Goal: Use online tool/utility: Utilize a website feature to perform a specific function

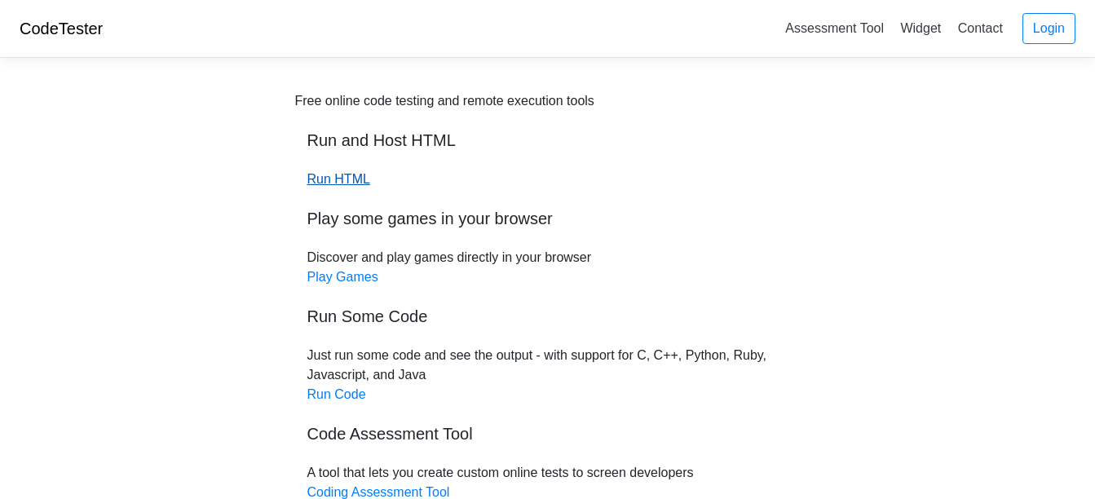
click at [347, 186] on link "Run HTML" at bounding box center [338, 179] width 63 height 14
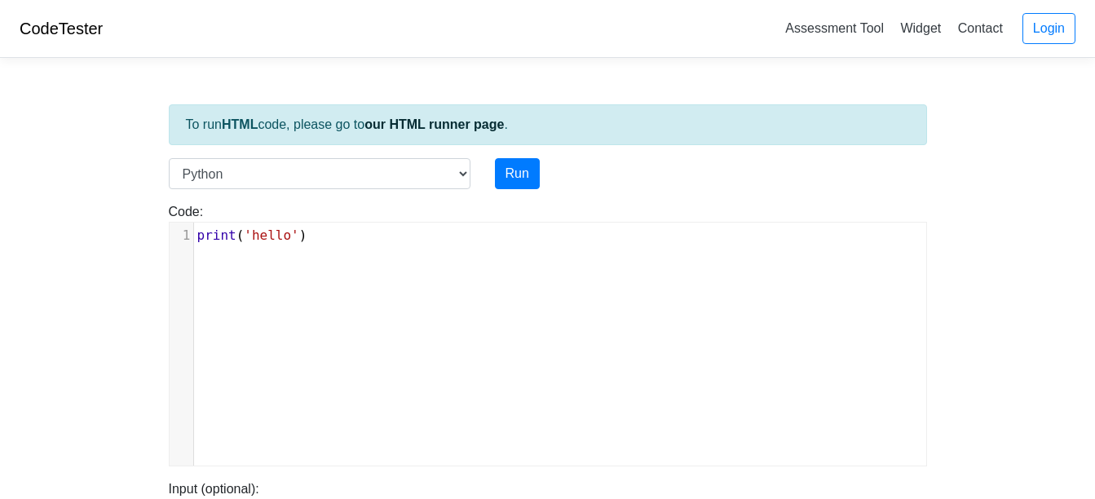
scroll to position [7, 0]
click at [357, 256] on div "xxxxxxxxxx 1 print ( 'hello' )" at bounding box center [560, 355] width 781 height 267
type textarea "print('hello')"
drag, startPoint x: 215, startPoint y: 241, endPoint x: 169, endPoint y: 218, distance: 51.8
click at [169, 218] on div "Code: print('hello') print('hello') x 1 print ( 'hello' )" at bounding box center [547, 334] width 782 height 264
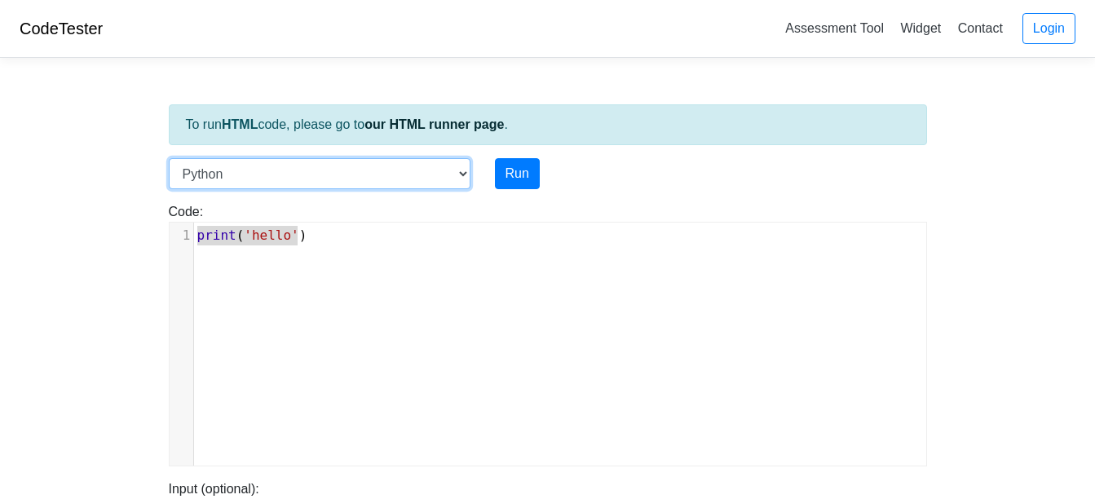
click at [231, 166] on select "C C++ Go Java Javascript Python Ruby" at bounding box center [320, 173] width 302 height 31
select select "c"
click at [169, 158] on select "C C++ Go Java Javascript Python Ruby" at bounding box center [320, 173] width 302 height 31
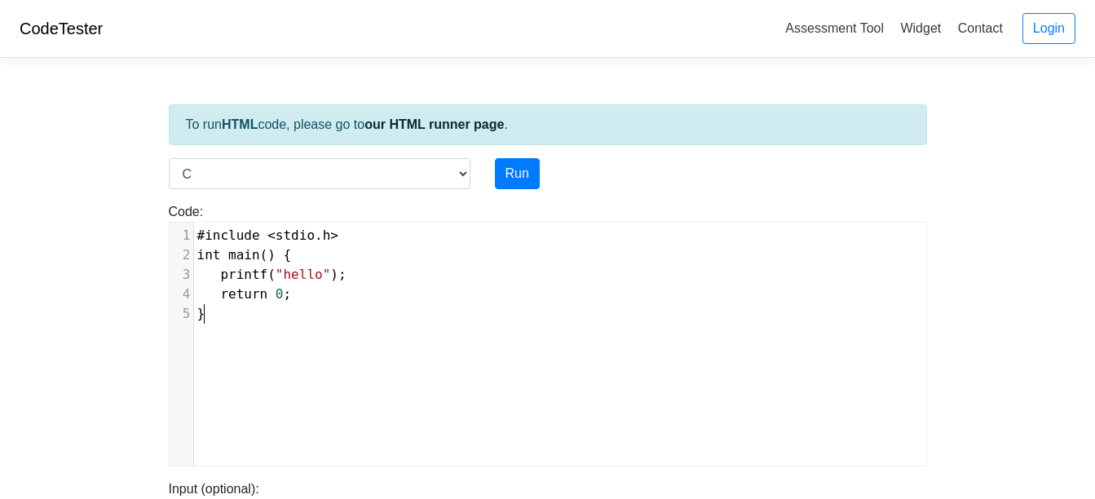
type textarea "#include <stdio.h> int main() { printf("hello"); return 0; }"
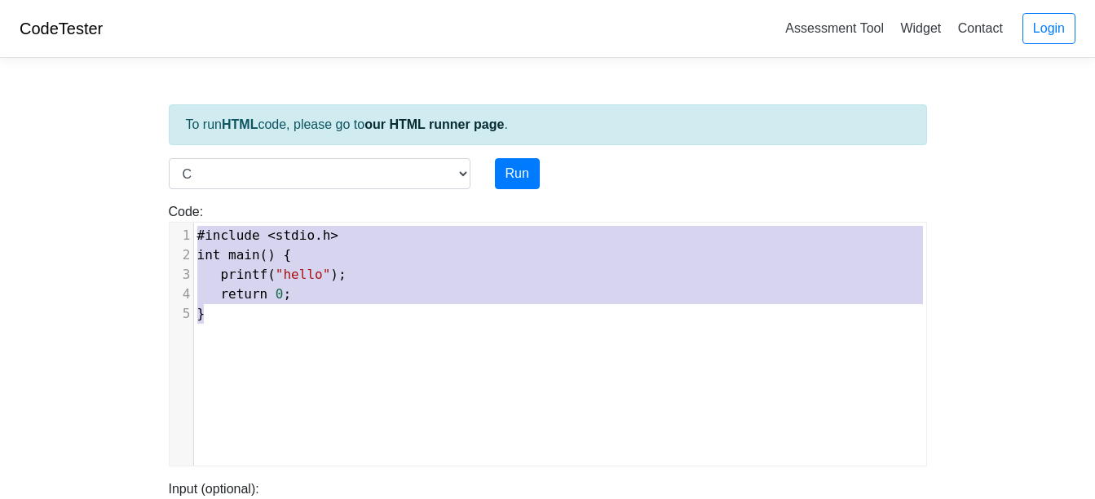
drag, startPoint x: 253, startPoint y: 320, endPoint x: 148, endPoint y: 160, distance: 191.9
click at [148, 160] on body "CodeTester Assessment Tool Widget Contact Login To run HTML code, please go to …" at bounding box center [547, 435] width 1095 height 870
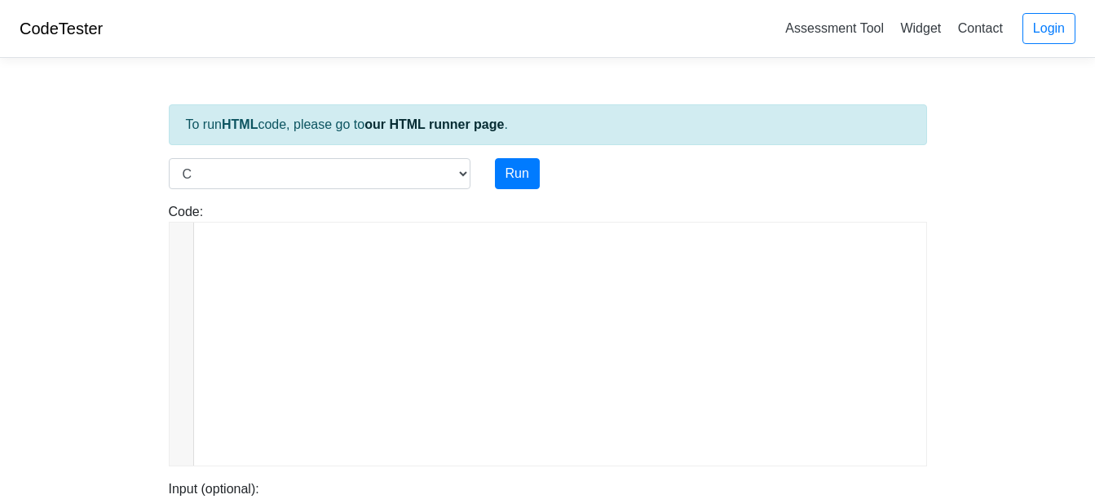
scroll to position [800, 0]
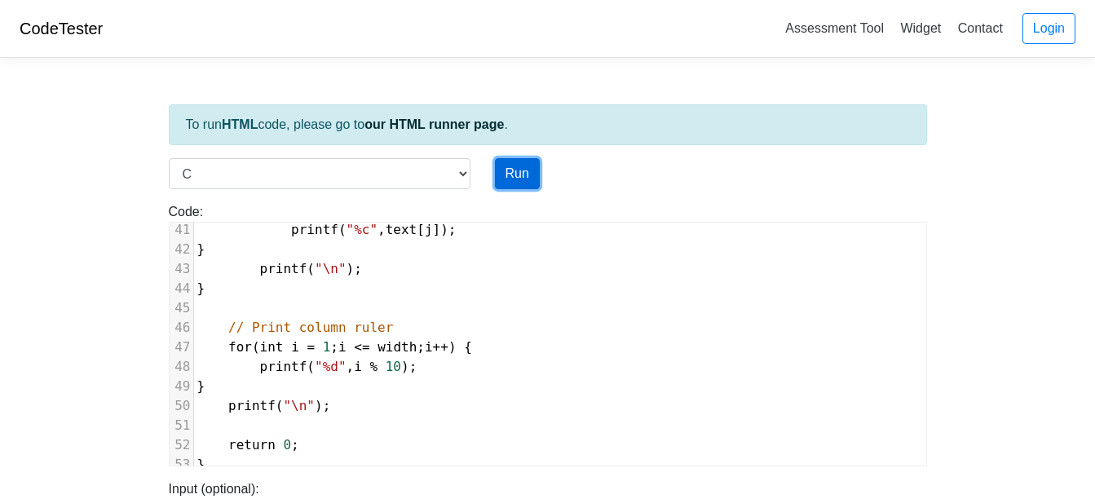
click at [511, 170] on button "Run" at bounding box center [517, 173] width 45 height 31
type input "https://codetester.io/runner?s=4MX6ob32zo"
type textarea "Stdout:"
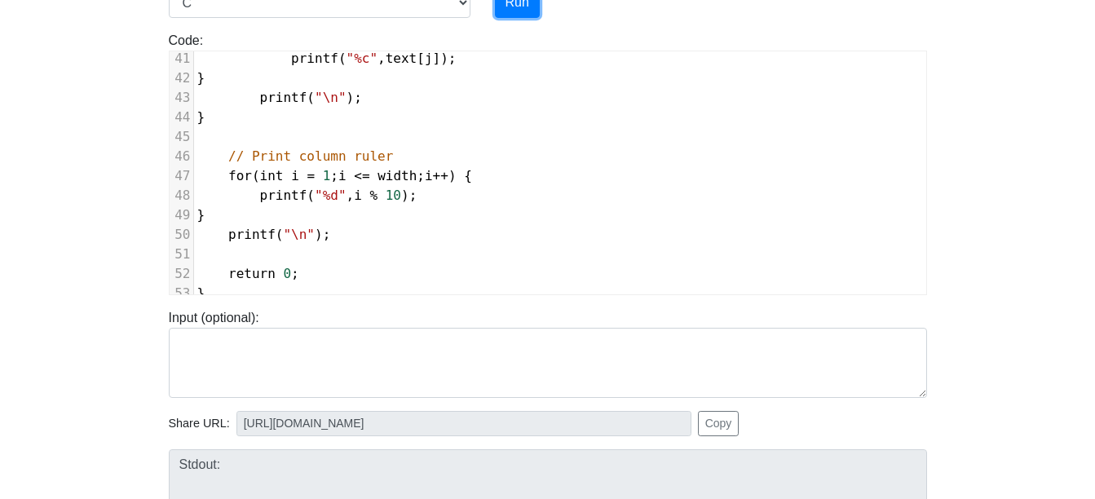
scroll to position [346, 0]
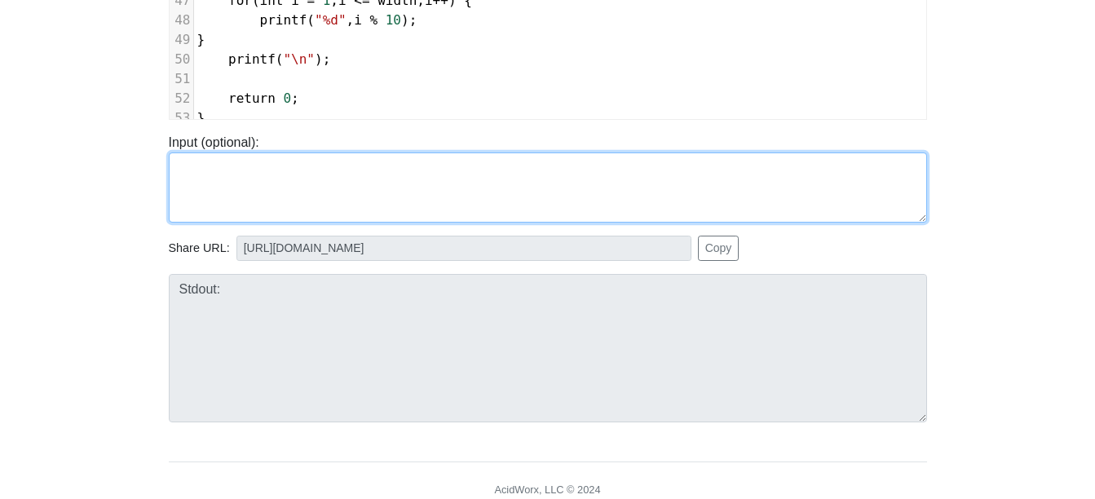
click at [237, 177] on textarea at bounding box center [548, 187] width 758 height 70
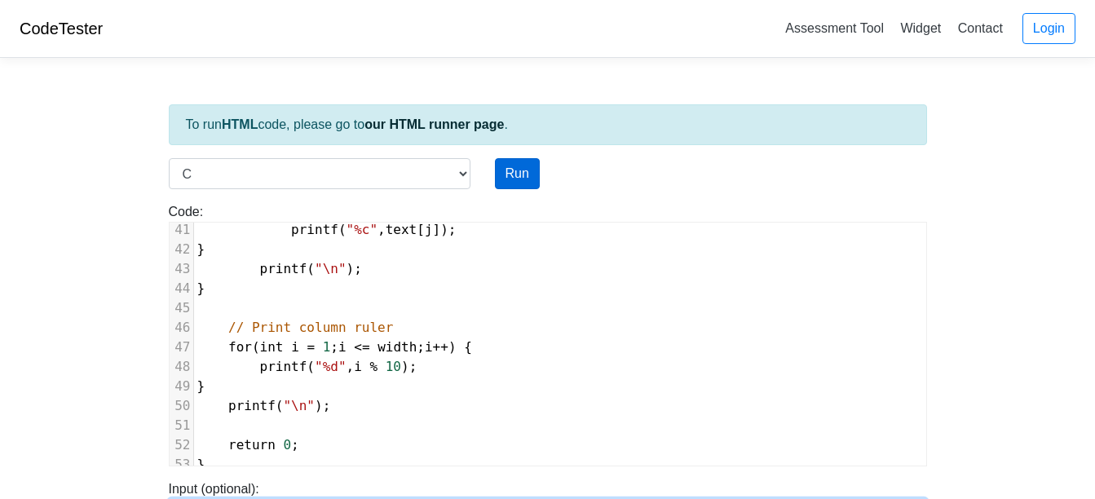
type textarea "12 Hello there1 My name is Katie Lohner"
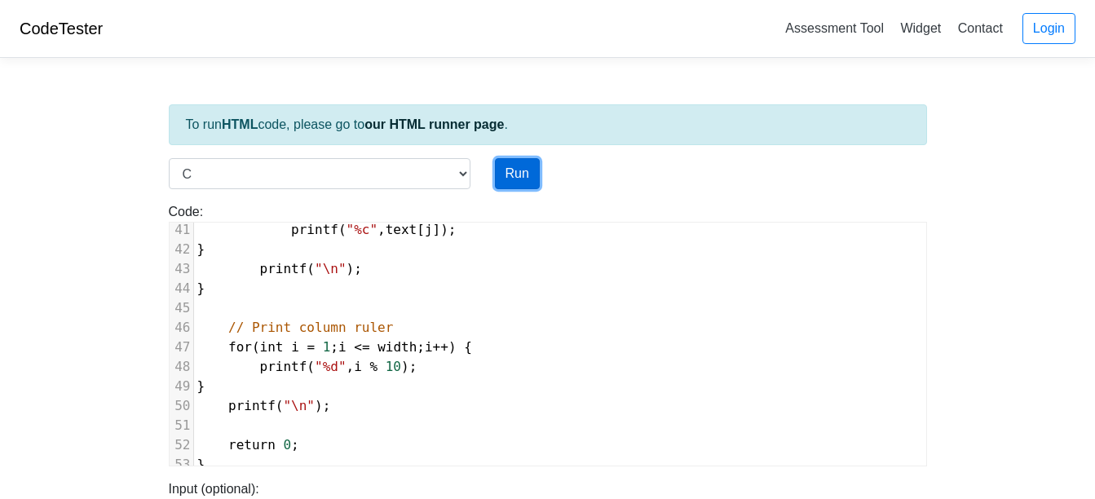
click at [529, 179] on button "Run" at bounding box center [517, 173] width 45 height 31
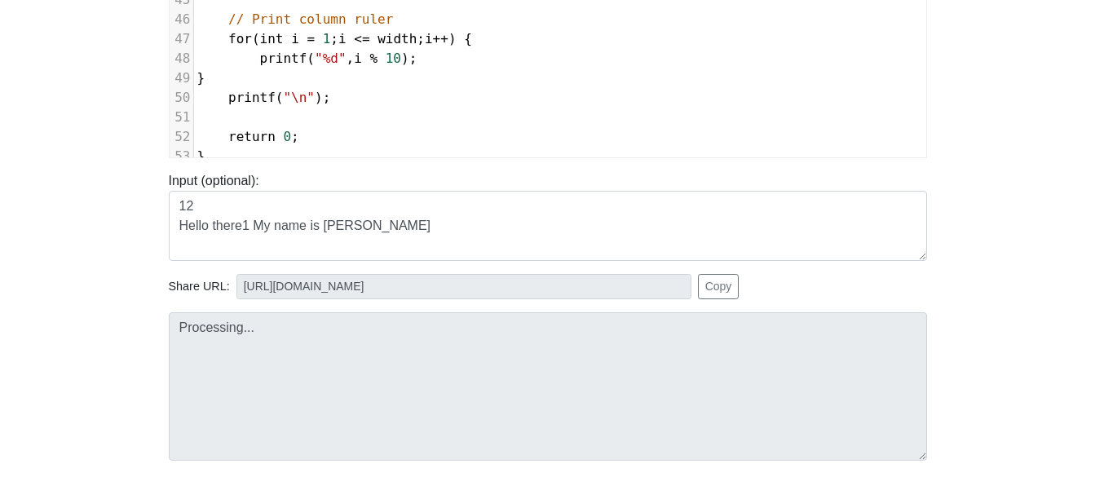
type input "https://codetester.io/runner?s=v2lPnv30zn"
type textarea "Stdout: renhoL eitaK si eman yM 1ereht olleH 123456789012"
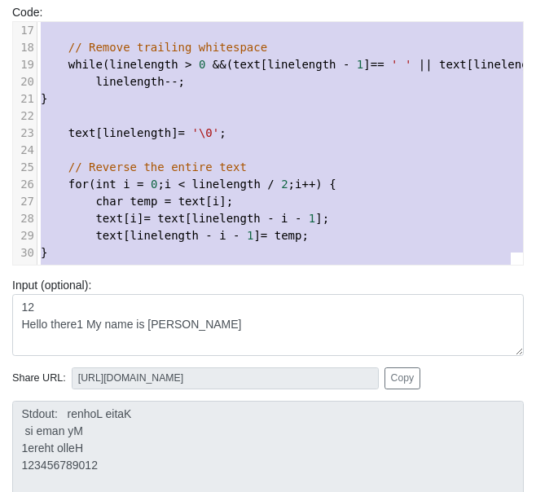
scroll to position [155, 0]
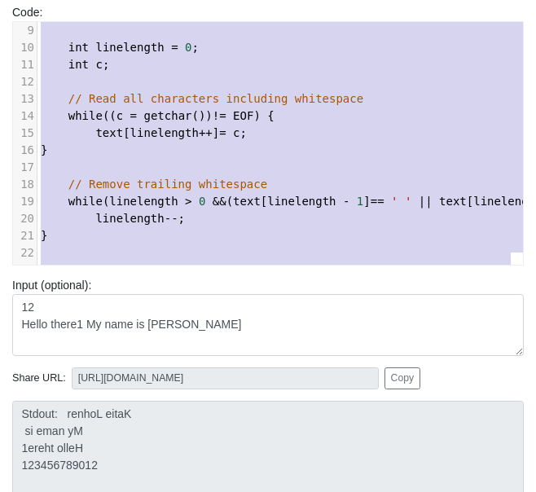
type textarea "#include <stdio.h> #include <string.h> int main() { char text[10001]; int width…"
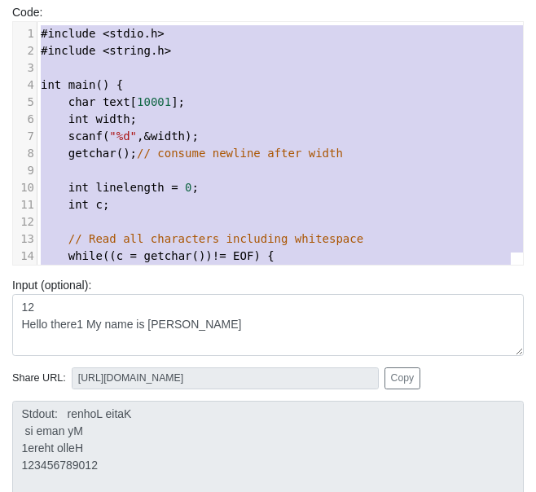
drag, startPoint x: 118, startPoint y: 233, endPoint x: 27, endPoint y: -35, distance: 283.3
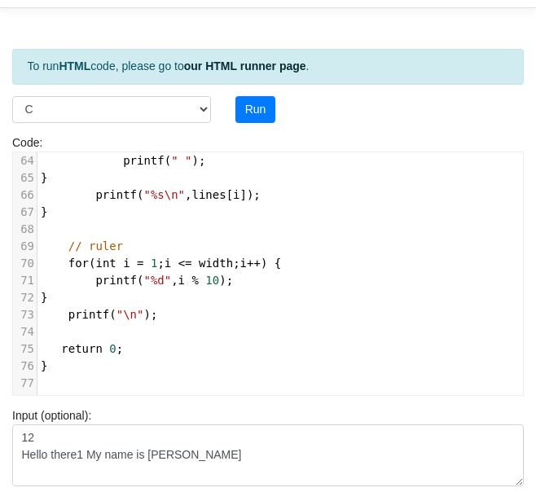
scroll to position [85, 0]
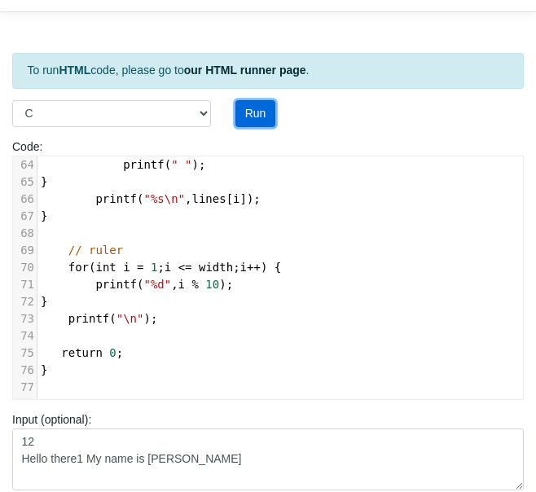
click at [245, 112] on button "Run" at bounding box center [256, 114] width 40 height 28
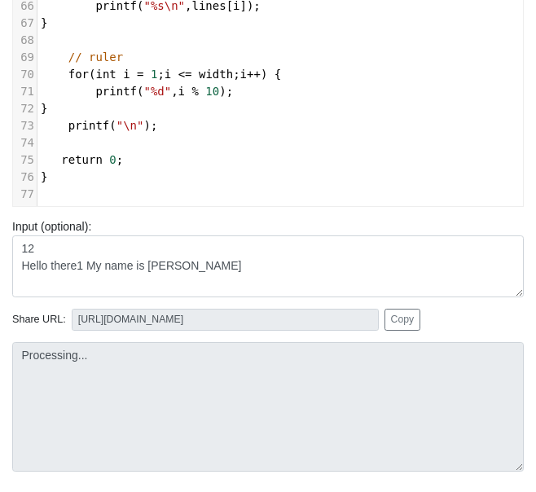
type input "https://codetester.io/runner?s=dYWNGvJLl5"
type textarea "Stdout: 1ereht olleH si eman yM renhoL eitaK 123456789012"
